Goal: Task Accomplishment & Management: Manage account settings

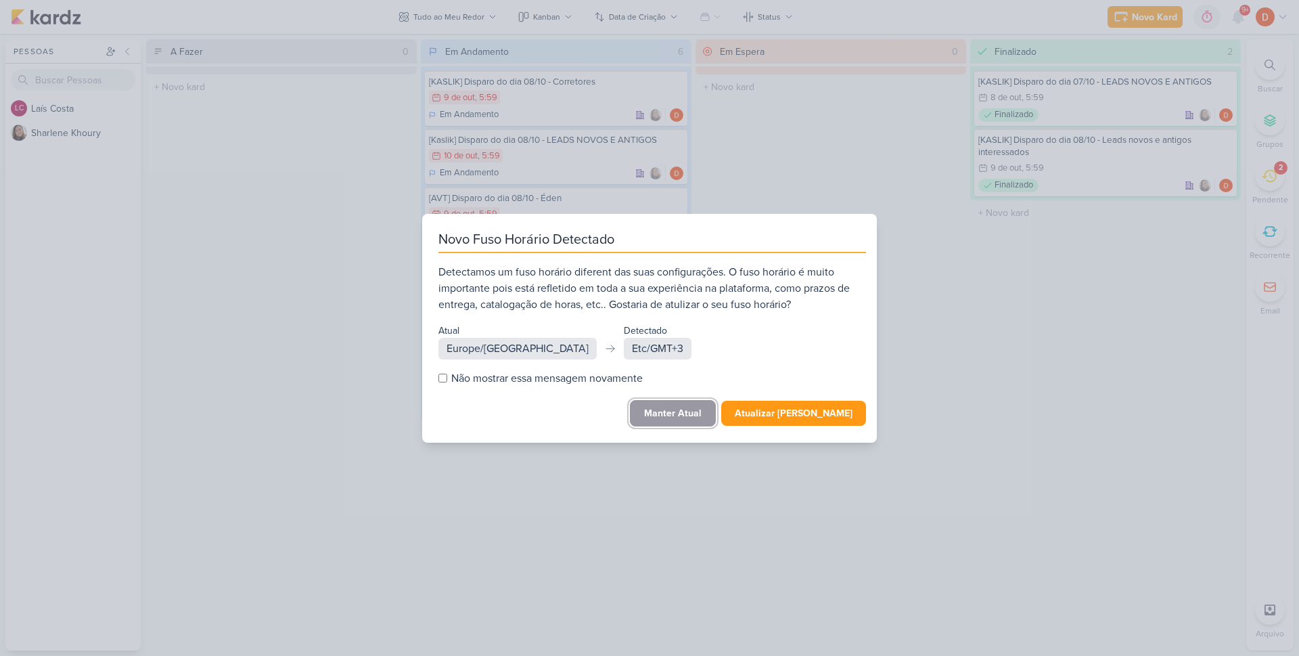
click at [681, 403] on button "Manter Atual" at bounding box center [673, 413] width 86 height 26
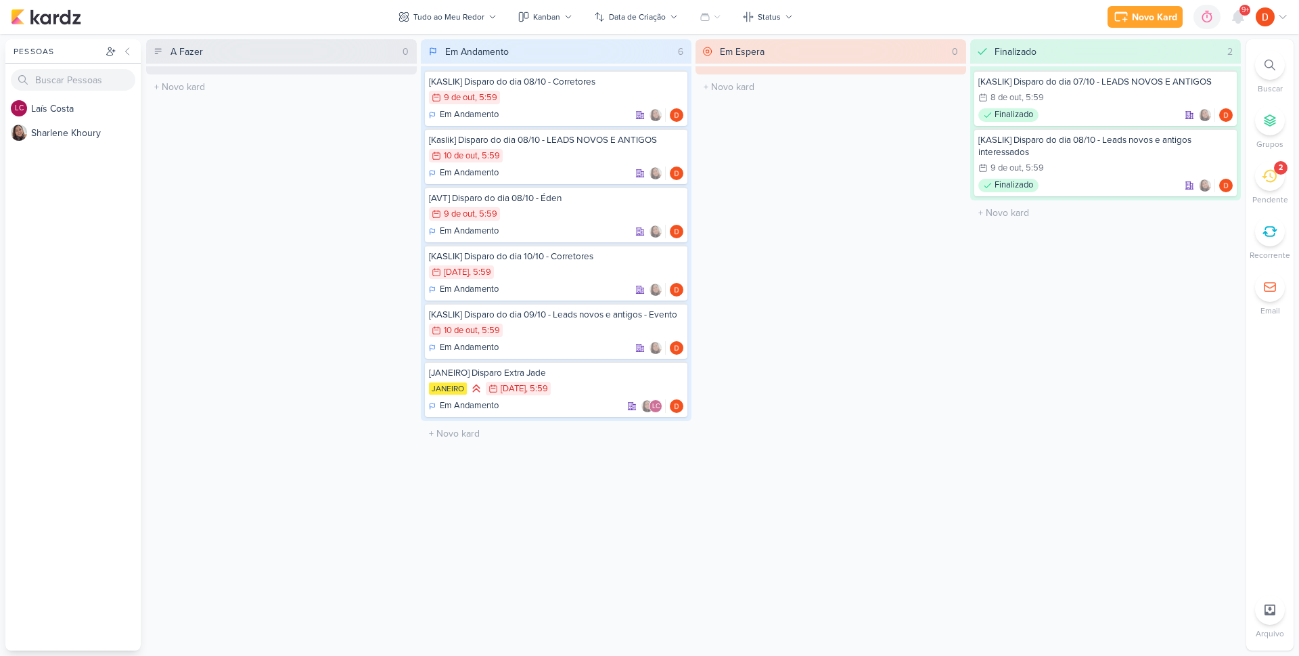
click at [1273, 177] on icon at bounding box center [1269, 176] width 15 height 13
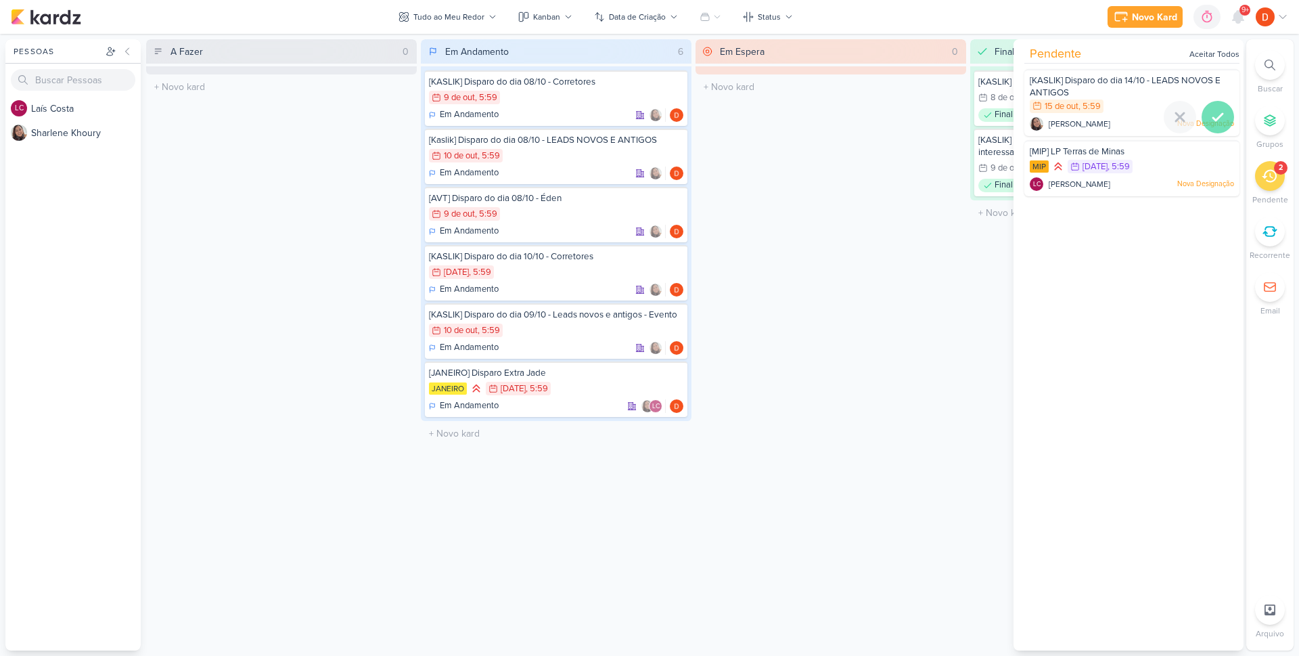
click at [1217, 111] on icon at bounding box center [1218, 117] width 16 height 16
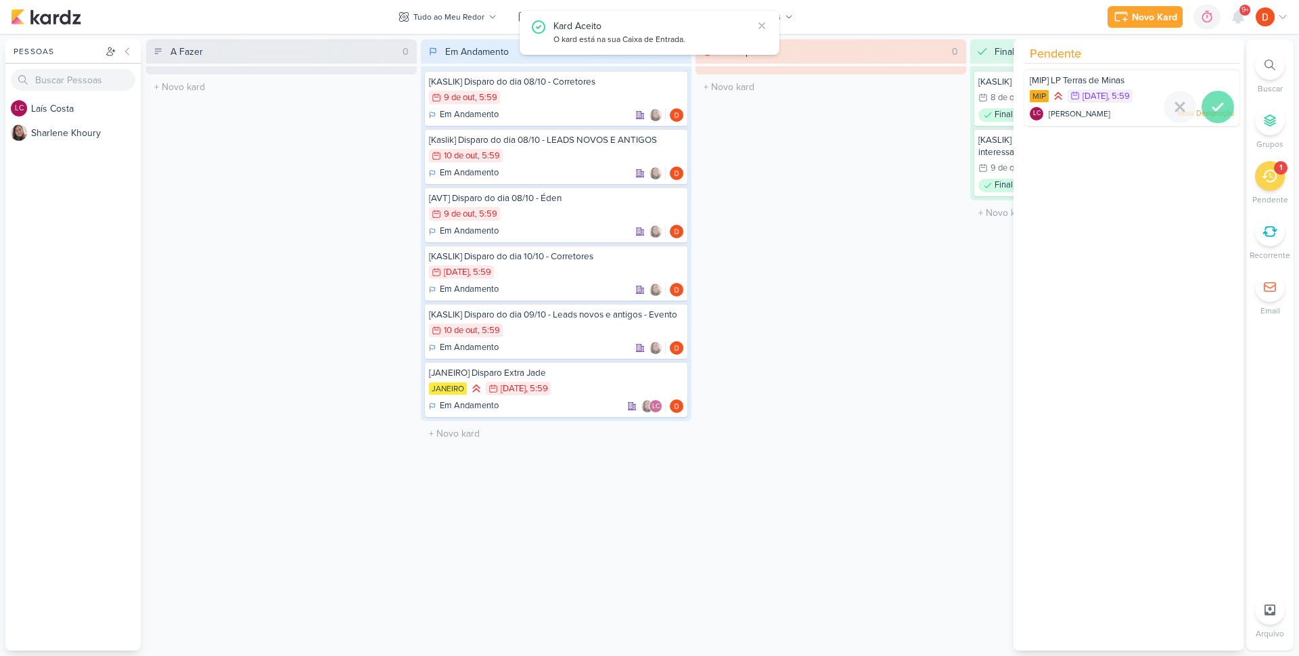
click at [1210, 110] on icon at bounding box center [1218, 107] width 16 height 16
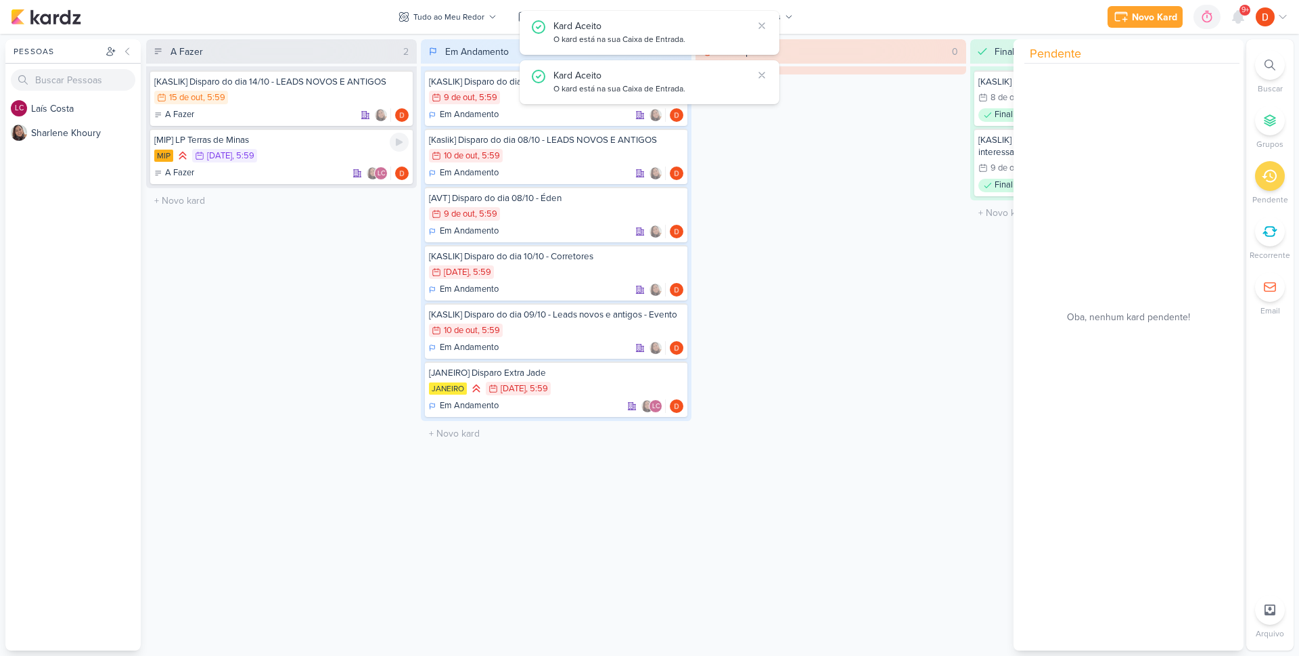
click at [298, 150] on div "MIP 16/10 [DATE] 5:59" at bounding box center [281, 156] width 254 height 15
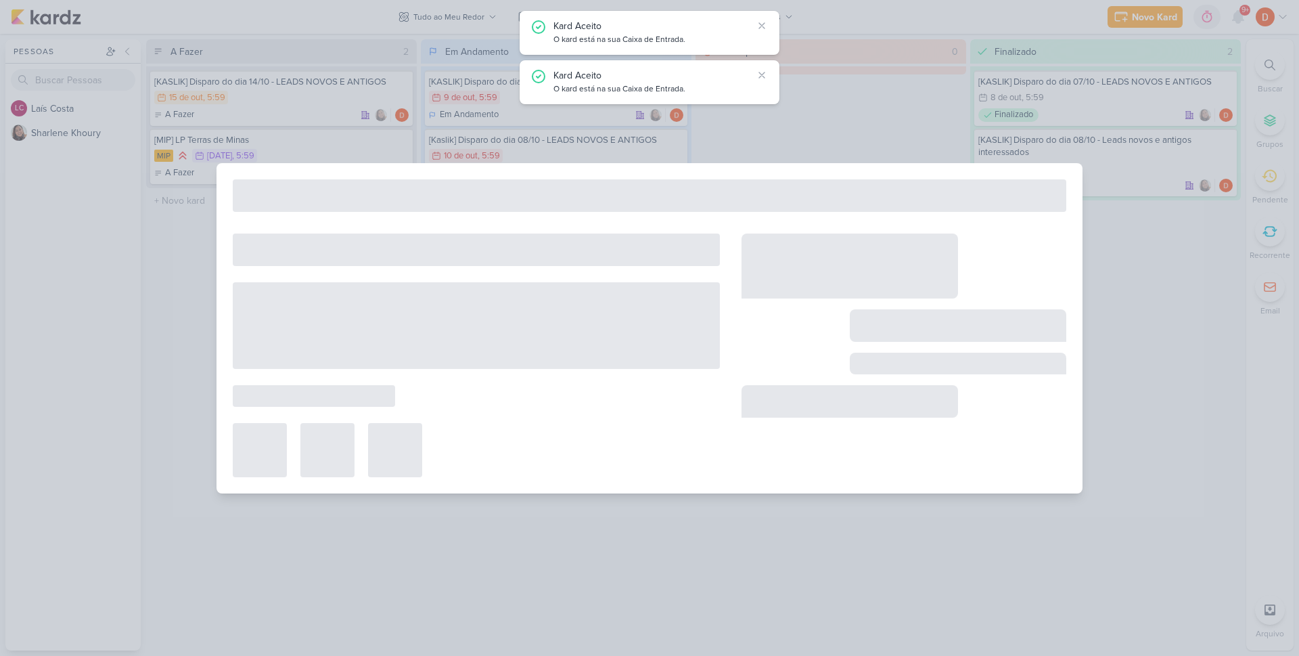
click at [298, 149] on div at bounding box center [649, 328] width 1299 height 656
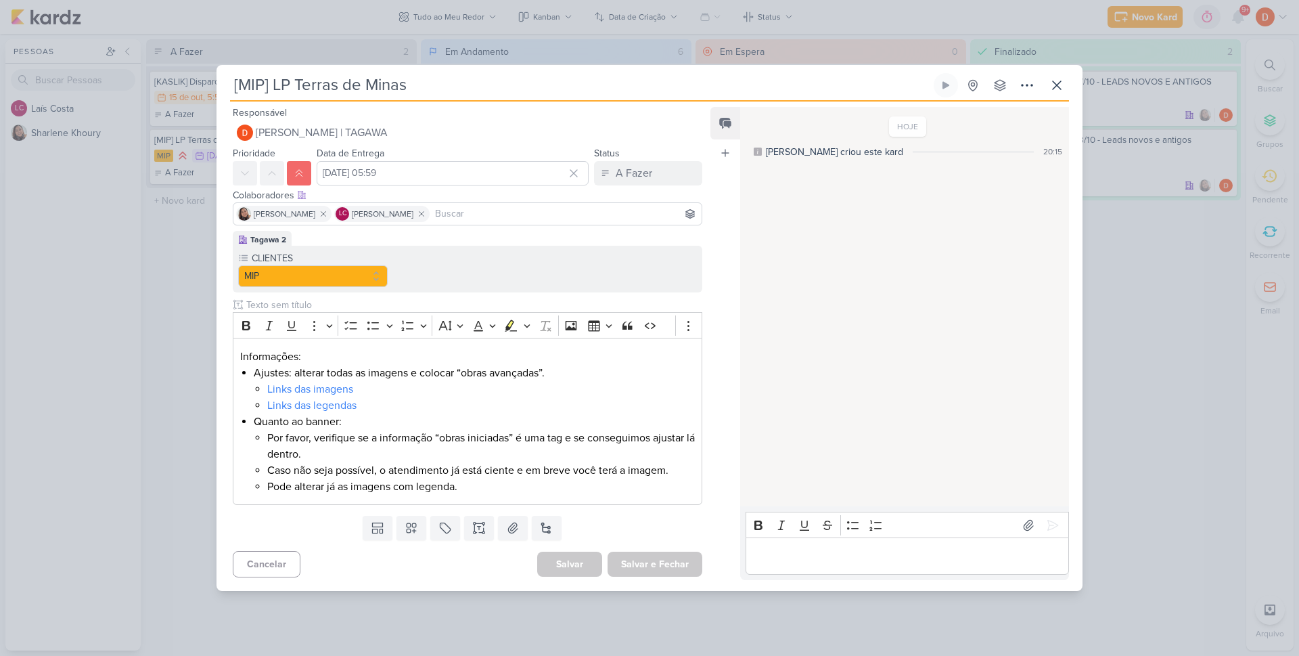
click at [147, 359] on div "[MIP] LP Terras de Minas Criado por [PERSON_NAME]" at bounding box center [649, 328] width 1299 height 656
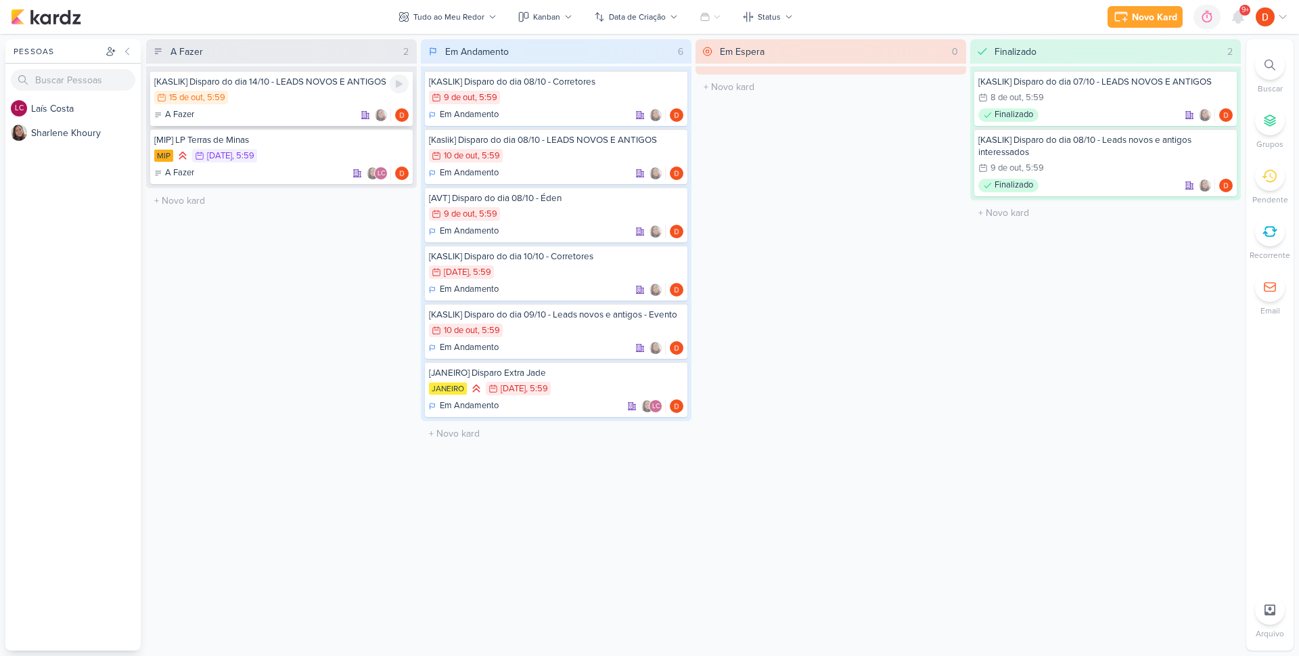
click at [334, 110] on div "A Fazer" at bounding box center [281, 115] width 254 height 14
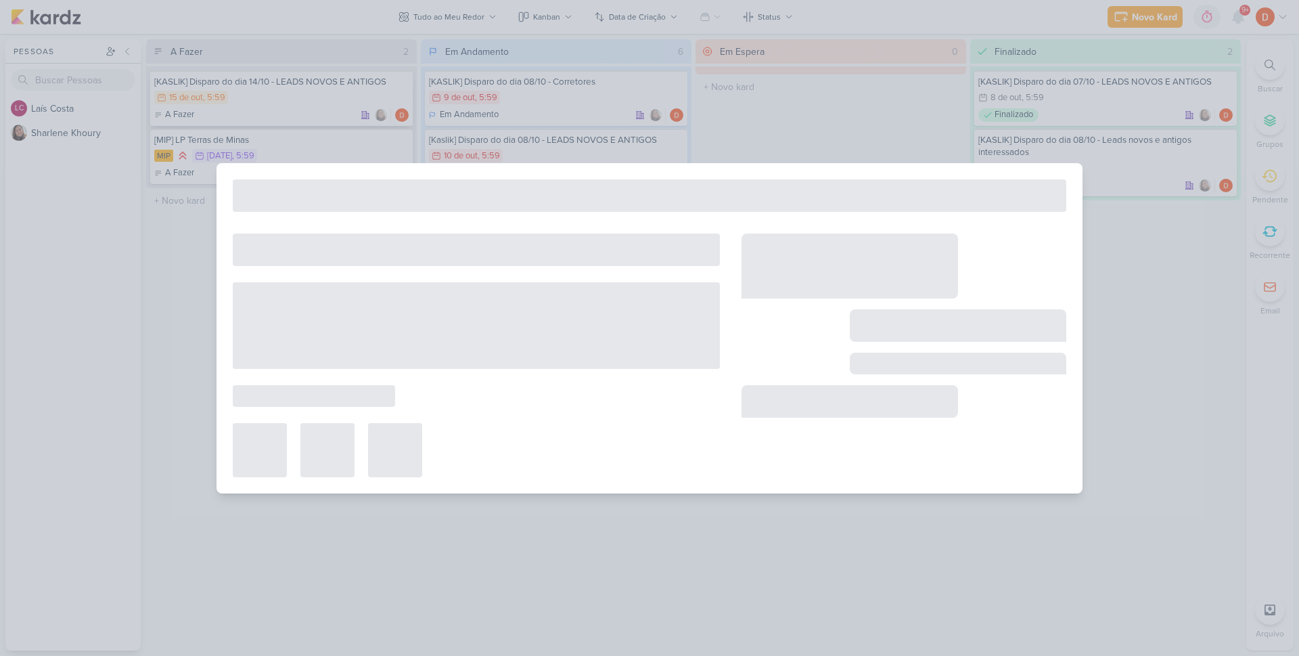
click at [334, 110] on div at bounding box center [649, 328] width 1299 height 656
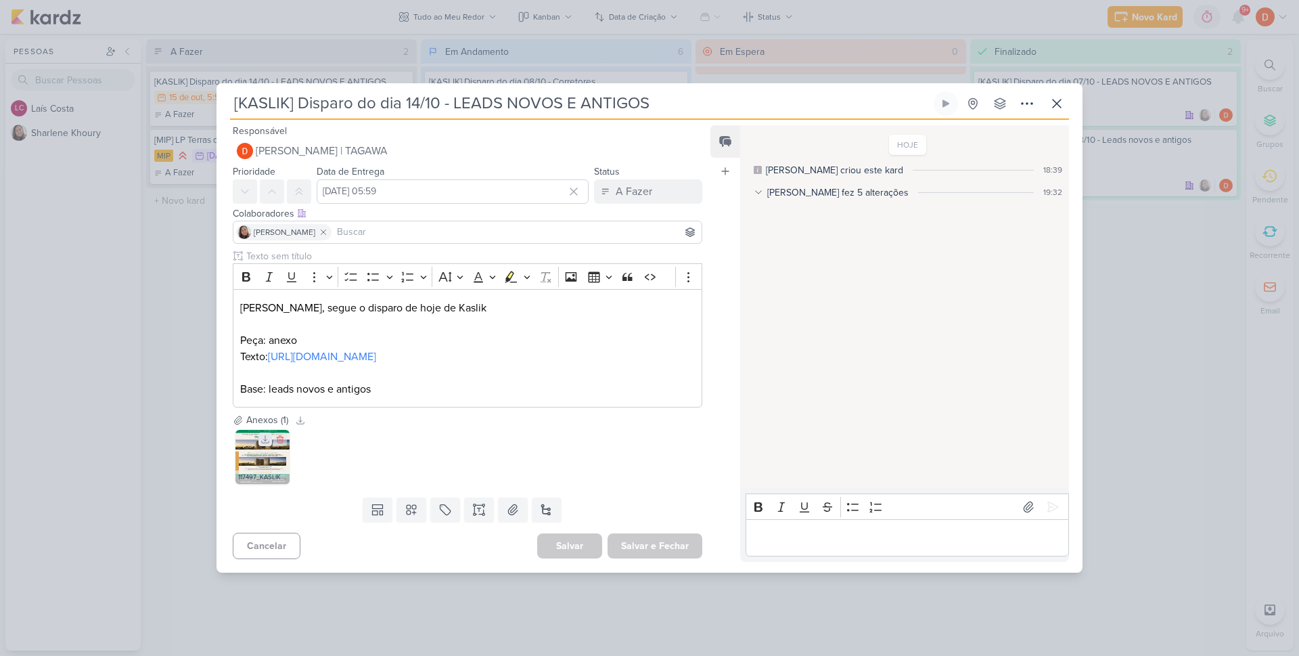
click at [265, 443] on icon at bounding box center [265, 439] width 7 height 7
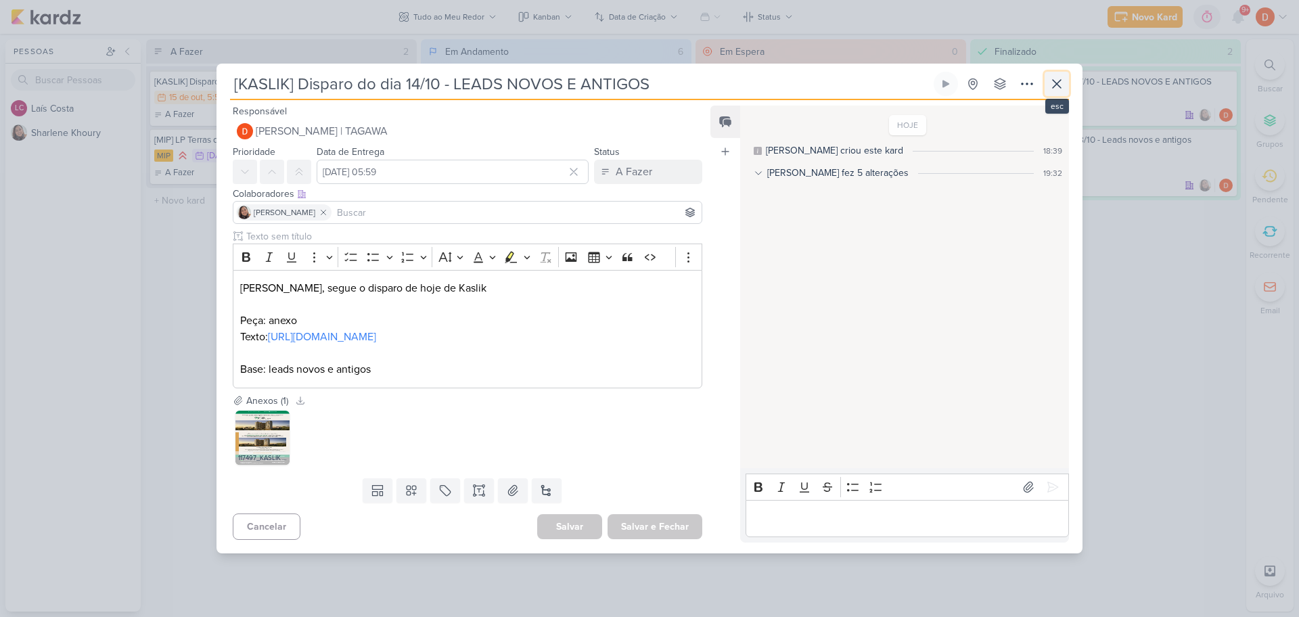
click at [1060, 80] on icon at bounding box center [1057, 84] width 8 height 8
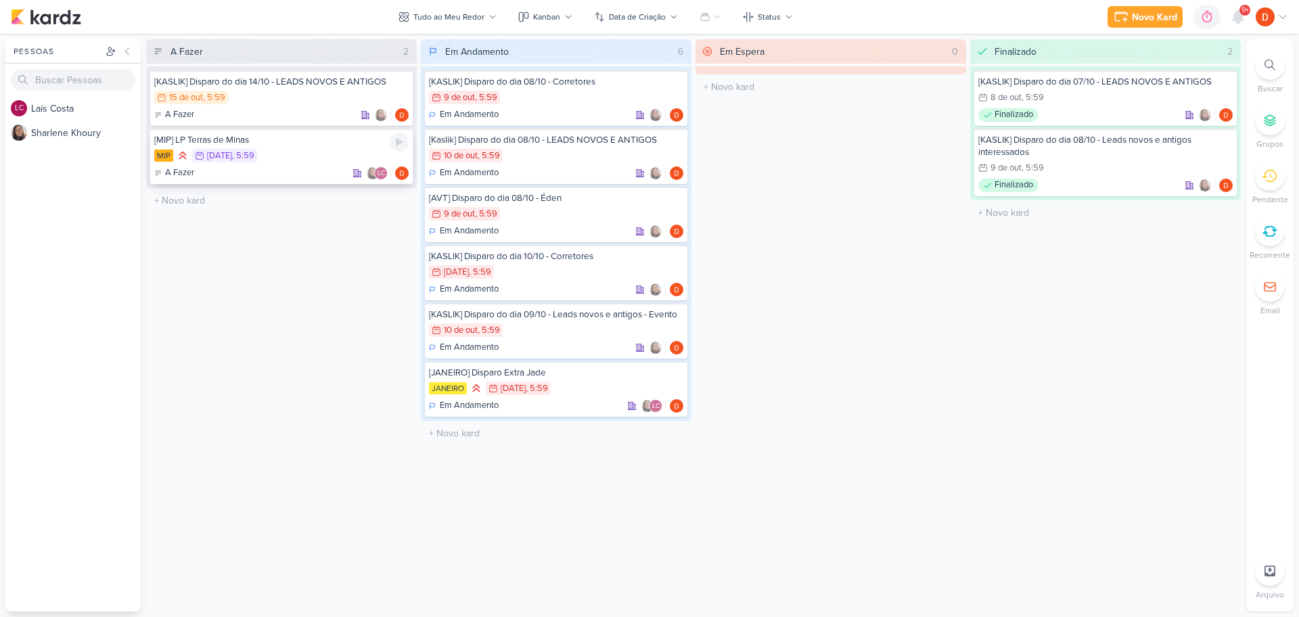
click at [292, 161] on div "MIP 16/10 [DATE] 5:59" at bounding box center [281, 156] width 254 height 15
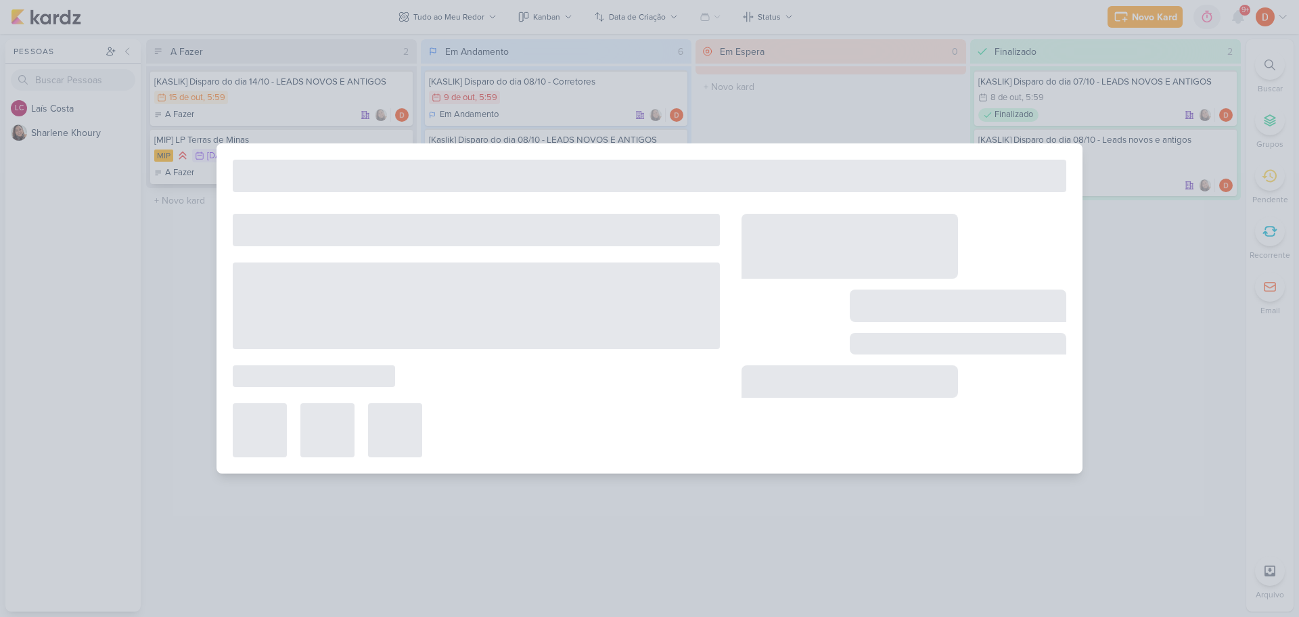
click at [292, 161] on div at bounding box center [650, 176] width 834 height 32
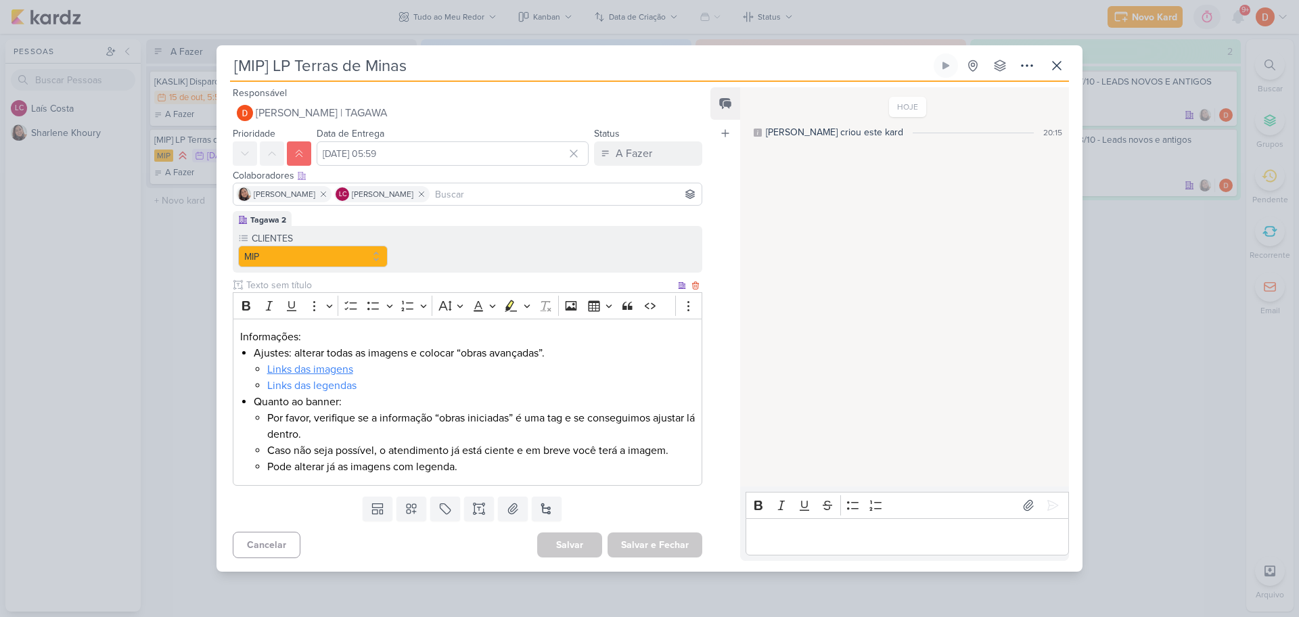
click at [338, 372] on link "Links das imagens" at bounding box center [310, 370] width 86 height 14
click at [450, 386] on li "Links das legendas" at bounding box center [481, 386] width 428 height 16
drag, startPoint x: 340, startPoint y: 387, endPoint x: 694, endPoint y: 72, distance: 473.9
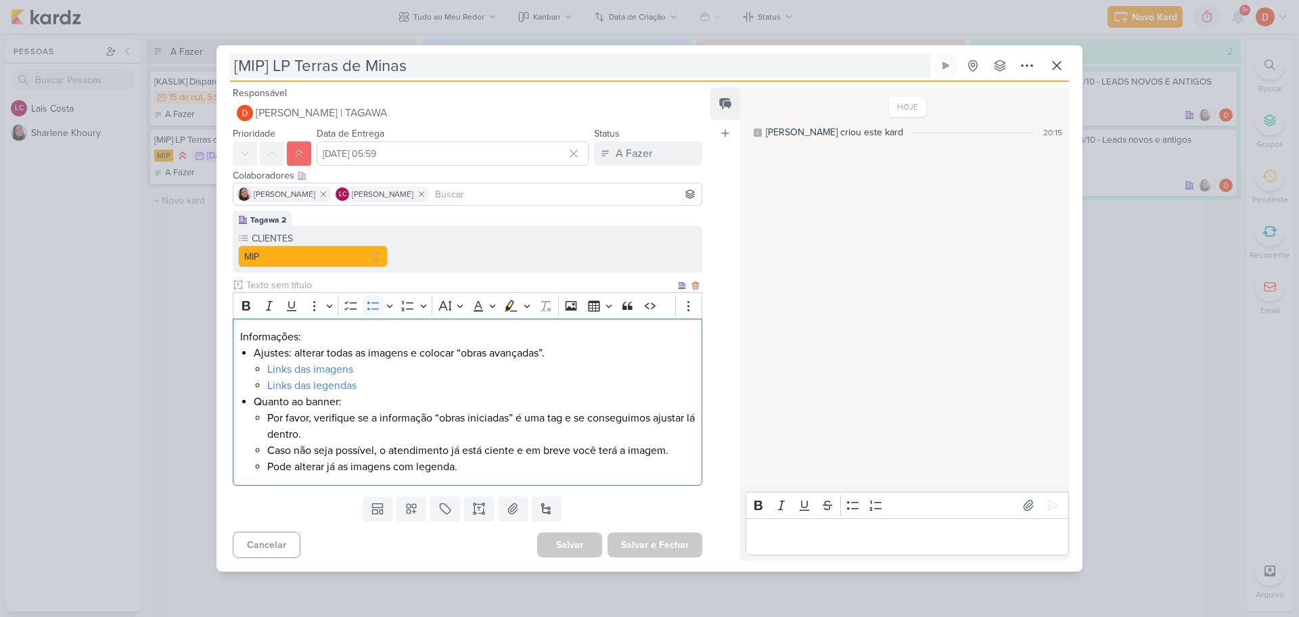
click at [340, 386] on link "Links das legendas" at bounding box center [311, 386] width 89 height 14
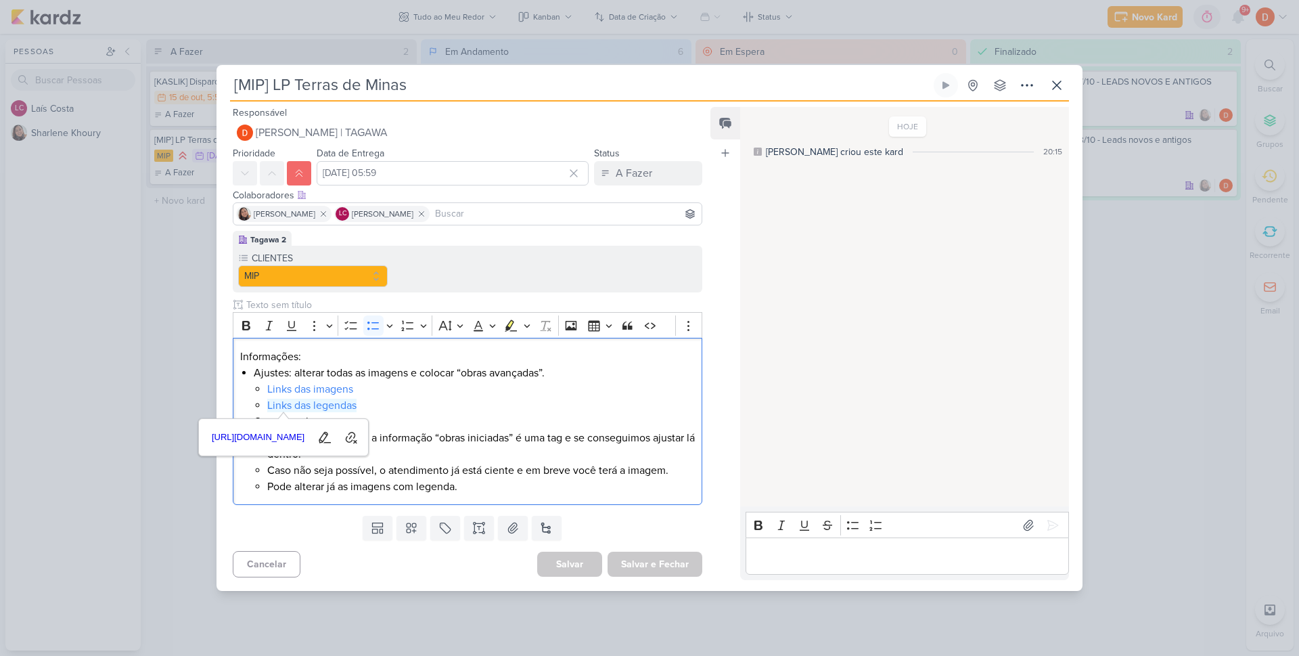
click at [170, 337] on div "[MIP] LP Terras de Minas Criado por [PERSON_NAME]" at bounding box center [649, 328] width 1299 height 656
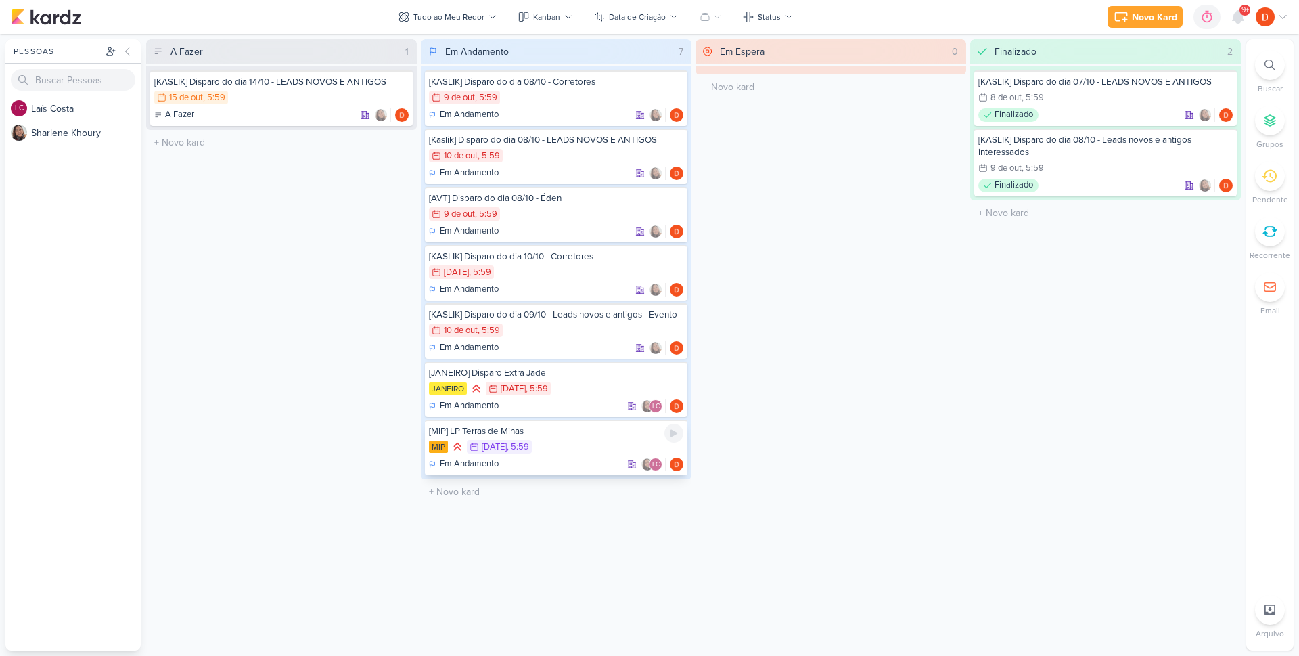
click at [579, 449] on div "MIP 16/10 [DATE] 5:59" at bounding box center [556, 447] width 254 height 15
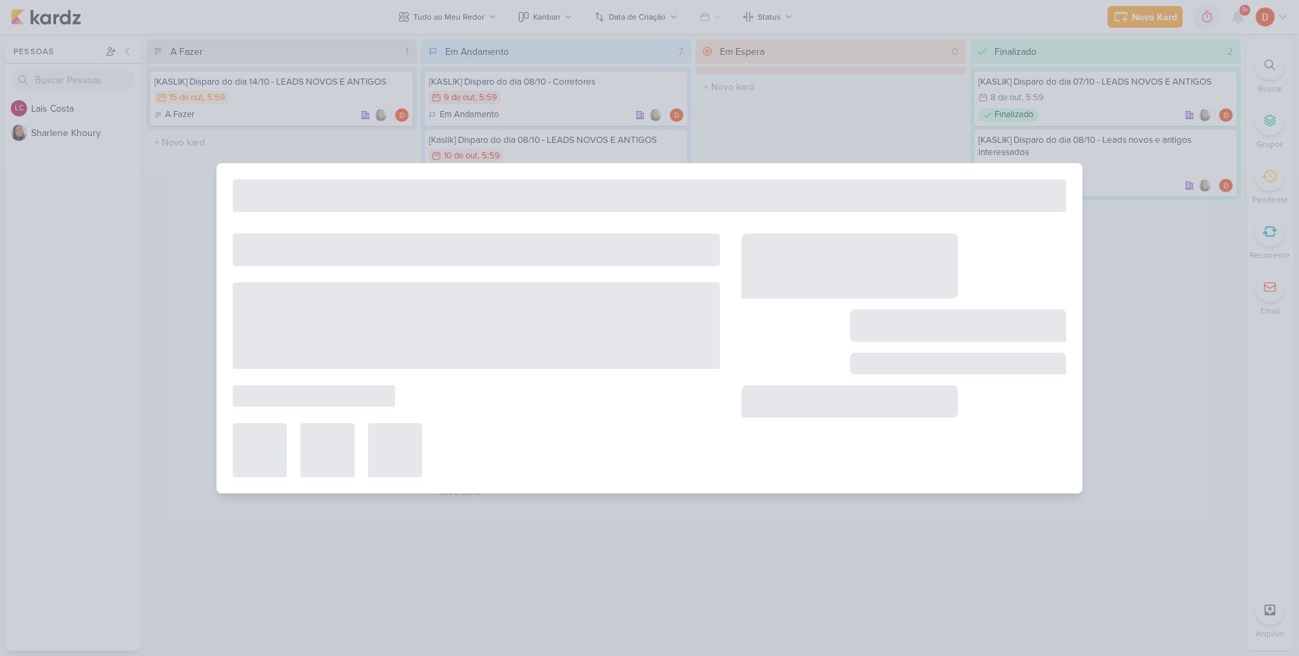
click at [579, 449] on div at bounding box center [476, 450] width 487 height 54
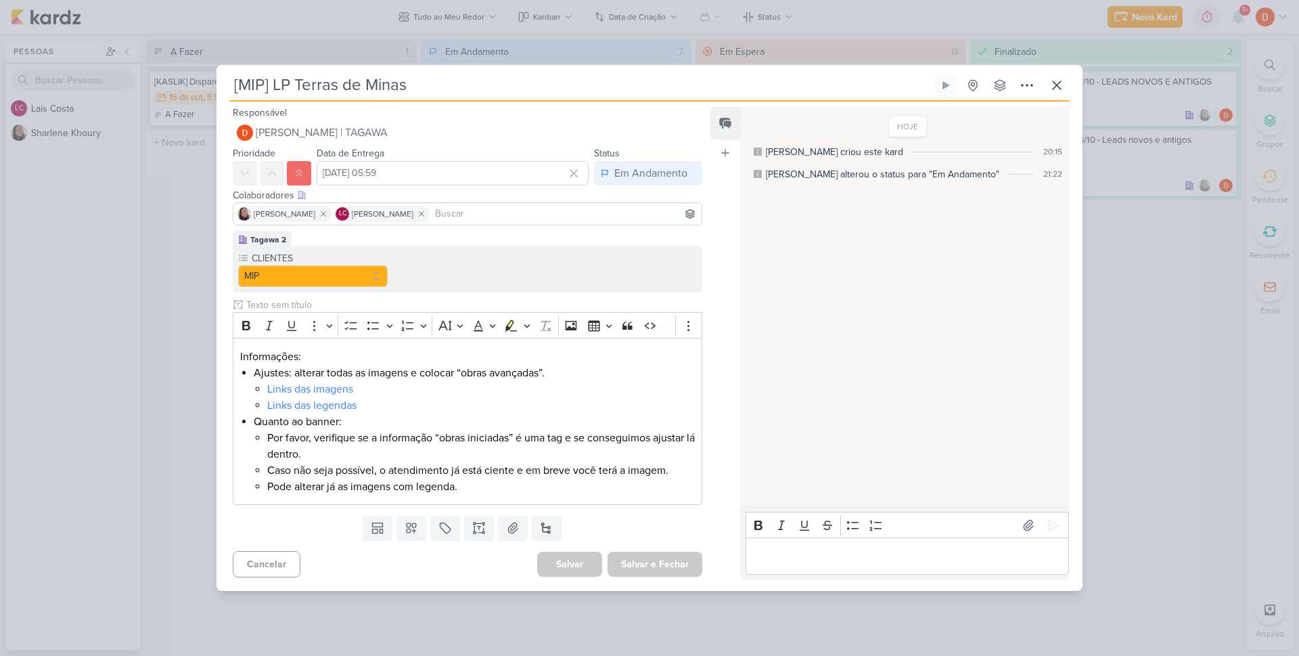
click at [463, 611] on div "[MIP] LP Terras de Minas Criado por [PERSON_NAME]" at bounding box center [649, 328] width 1299 height 656
